Goal: Information Seeking & Learning: Check status

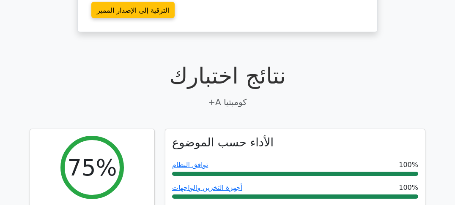
scroll to position [169, 0]
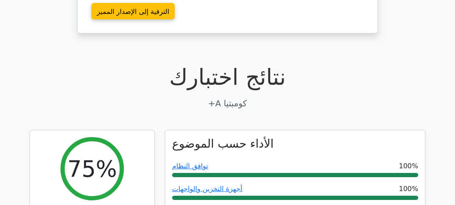
click at [242, 75] on font "نتائج اختبارك" at bounding box center [227, 77] width 117 height 26
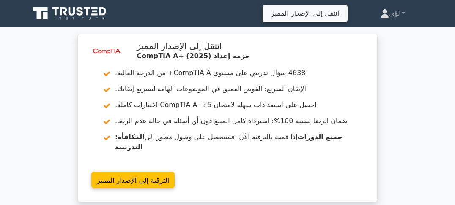
click at [404, 119] on div "image/svg+xml انتقل إلى الإصدار المميز حزمة إعداد CompTIA A+ (2025) 4638 سؤال ت…" at bounding box center [227, 123] width 455 height 179
click at [422, 91] on div "image/svg+xml انتقل إلى الإصدار المميز حزمة إعداد CompTIA A+ (2025) 4638 سؤال ت…" at bounding box center [227, 123] width 455 height 179
click at [424, 103] on div "image/svg+xml انتقل إلى الإصدار المميز حزمة إعداد CompTIA A+ (2025) 4638 سؤال ت…" at bounding box center [227, 123] width 455 height 179
click at [425, 106] on div "image/svg+xml انتقل إلى الإصدار المميز حزمة إعداد CompTIA A+ (2025) 4638 سؤال ت…" at bounding box center [227, 123] width 455 height 179
click at [426, 109] on div "image/svg+xml انتقل إلى الإصدار المميز حزمة إعداد CompTIA A+ (2025) 4638 سؤال ت…" at bounding box center [227, 123] width 455 height 179
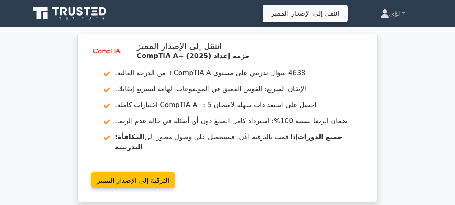
click at [427, 113] on div "image/svg+xml انتقل إلى الإصدار المميز حزمة إعداد CompTIA A+ (2025) 4638 سؤال ت…" at bounding box center [227, 123] width 455 height 179
drag, startPoint x: 428, startPoint y: 114, endPoint x: 429, endPoint y: 118, distance: 4.8
click at [428, 115] on div "image/svg+xml انتقل إلى الإصدار المميز حزمة إعداد CompTIA A+ (2025) 4638 سؤال ت…" at bounding box center [227, 123] width 455 height 179
click at [429, 120] on div "image/svg+xml انتقل إلى الإصدار المميز حزمة إعداد CompTIA A+ (2025) 4638 سؤال ت…" at bounding box center [227, 123] width 455 height 179
click at [430, 122] on div "image/svg+xml انتقل إلى الإصدار المميز حزمة إعداد CompTIA A+ (2025) 4638 سؤال ت…" at bounding box center [227, 123] width 455 height 179
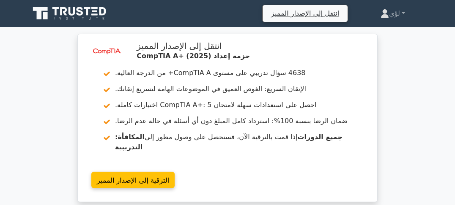
click at [424, 83] on div "image/svg+xml انتقل إلى الإصدار المميز حزمة إعداد CompTIA A+ (2025) 4638 سؤال ت…" at bounding box center [227, 123] width 455 height 179
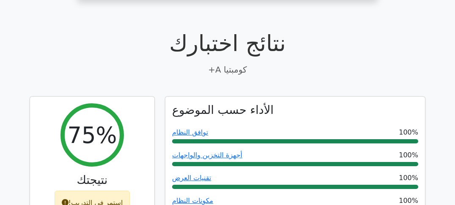
scroll to position [203, 0]
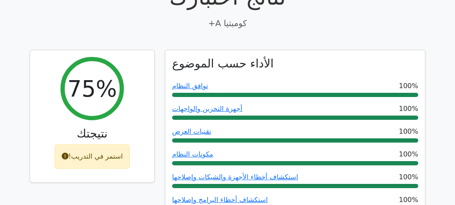
scroll to position [304, 0]
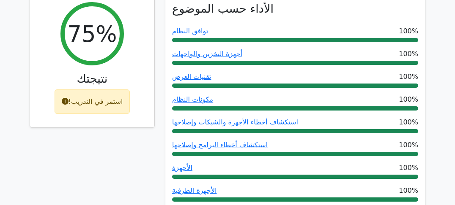
drag, startPoint x: 438, startPoint y: 71, endPoint x: 438, endPoint y: 76, distance: 4.7
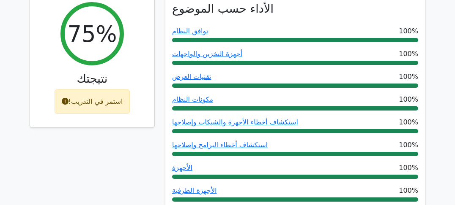
drag, startPoint x: 436, startPoint y: 91, endPoint x: 436, endPoint y: 98, distance: 6.3
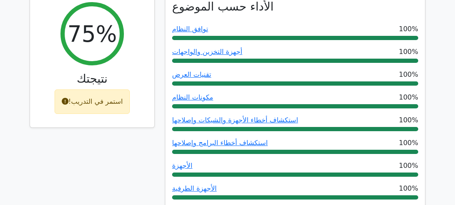
click at [409, 71] on font "100%" at bounding box center [408, 75] width 19 height 8
click at [423, 58] on div "الأداء حسب الموضوع توافق النظام 100% أجهزة التخزين والواجهات 100% تقنيات العرض …" at bounding box center [295, 183] width 260 height 380
click at [424, 59] on div "الأداء حسب الموضوع توافق النظام 100% أجهزة التخزين والواجهات 100% تقنيات العرض …" at bounding box center [295, 183] width 260 height 380
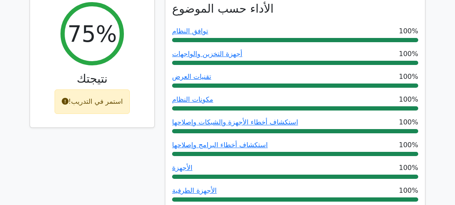
click at [426, 63] on div "الأداء حسب الموضوع توافق النظام 100% أجهزة التخزين والواجهات 100% تقنيات العرض …" at bounding box center [295, 190] width 270 height 391
click at [426, 64] on div "الأداء حسب الموضوع توافق النظام 100% أجهزة التخزين والواجهات 100% تقنيات العرض …" at bounding box center [295, 190] width 270 height 391
click at [429, 69] on div "الأداء حسب الموضوع توافق النظام 100% أجهزة التخزين والواجهات 100% تقنيات العرض …" at bounding box center [295, 190] width 270 height 391
click at [429, 73] on div "الأداء حسب الموضوع توافق النظام 100% أجهزة التخزين والواجهات 100% تقنيات العرض …" at bounding box center [295, 190] width 270 height 391
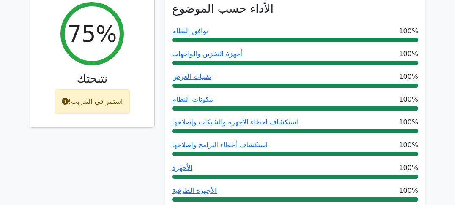
click at [429, 73] on div "الأداء حسب الموضوع توافق النظام 100% أجهزة التخزين والواجهات 100% تقنيات العرض …" at bounding box center [295, 190] width 270 height 391
click at [429, 77] on div "الأداء حسب الموضوع توافق النظام 100% أجهزة التخزين والواجهات 100% تقنيات العرض …" at bounding box center [295, 190] width 270 height 391
click at [429, 78] on div "الأداء حسب الموضوع توافق النظام 100% أجهزة التخزين والواجهات 100% تقنيات العرض …" at bounding box center [295, 190] width 270 height 391
click at [430, 79] on div "الأداء حسب الموضوع توافق النظام 100% أجهزة التخزين والواجهات 100% تقنيات العرض …" at bounding box center [295, 190] width 270 height 391
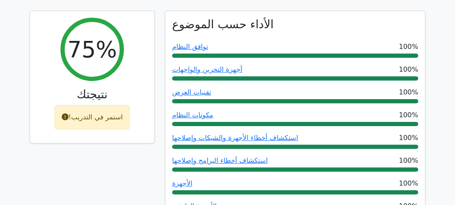
scroll to position [270, 0]
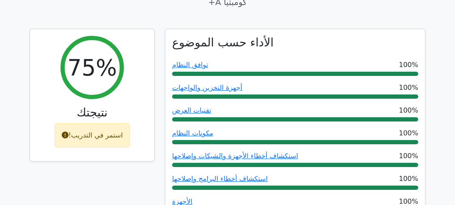
drag, startPoint x: 437, startPoint y: 98, endPoint x: 438, endPoint y: 103, distance: 5.6
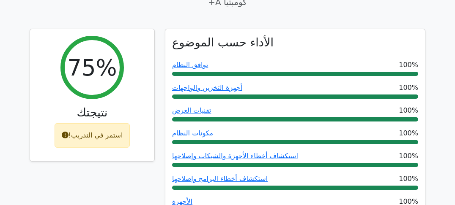
drag, startPoint x: 443, startPoint y: 110, endPoint x: 443, endPoint y: 115, distance: 4.6
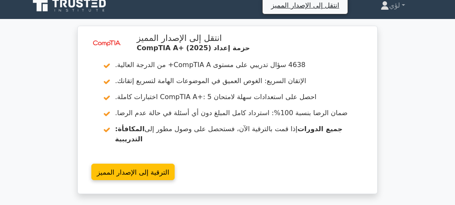
scroll to position [0, 0]
